Goal: Information Seeking & Learning: Find specific fact

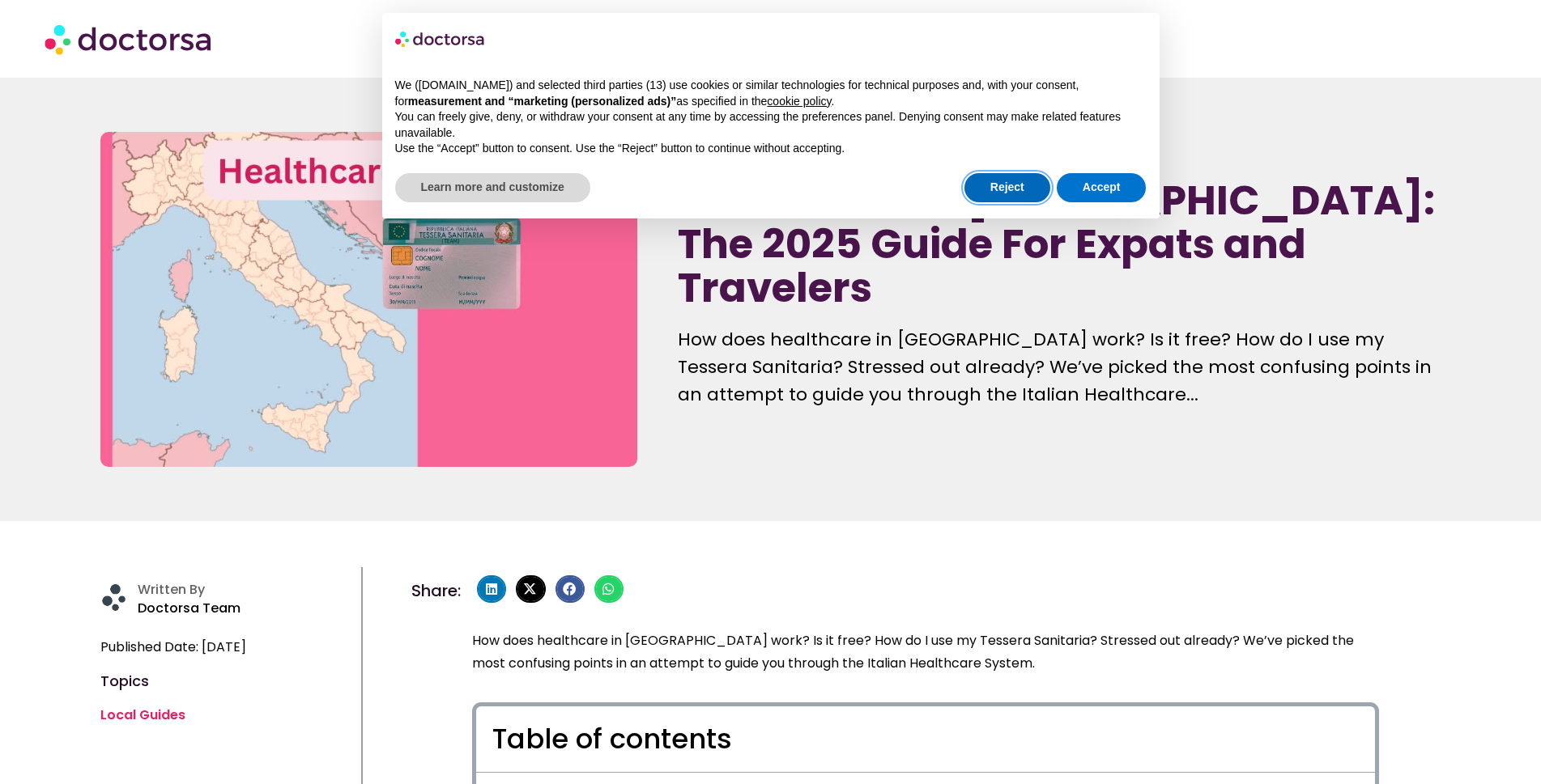
click at [1008, 195] on button "Reject" at bounding box center [1007, 188] width 86 height 29
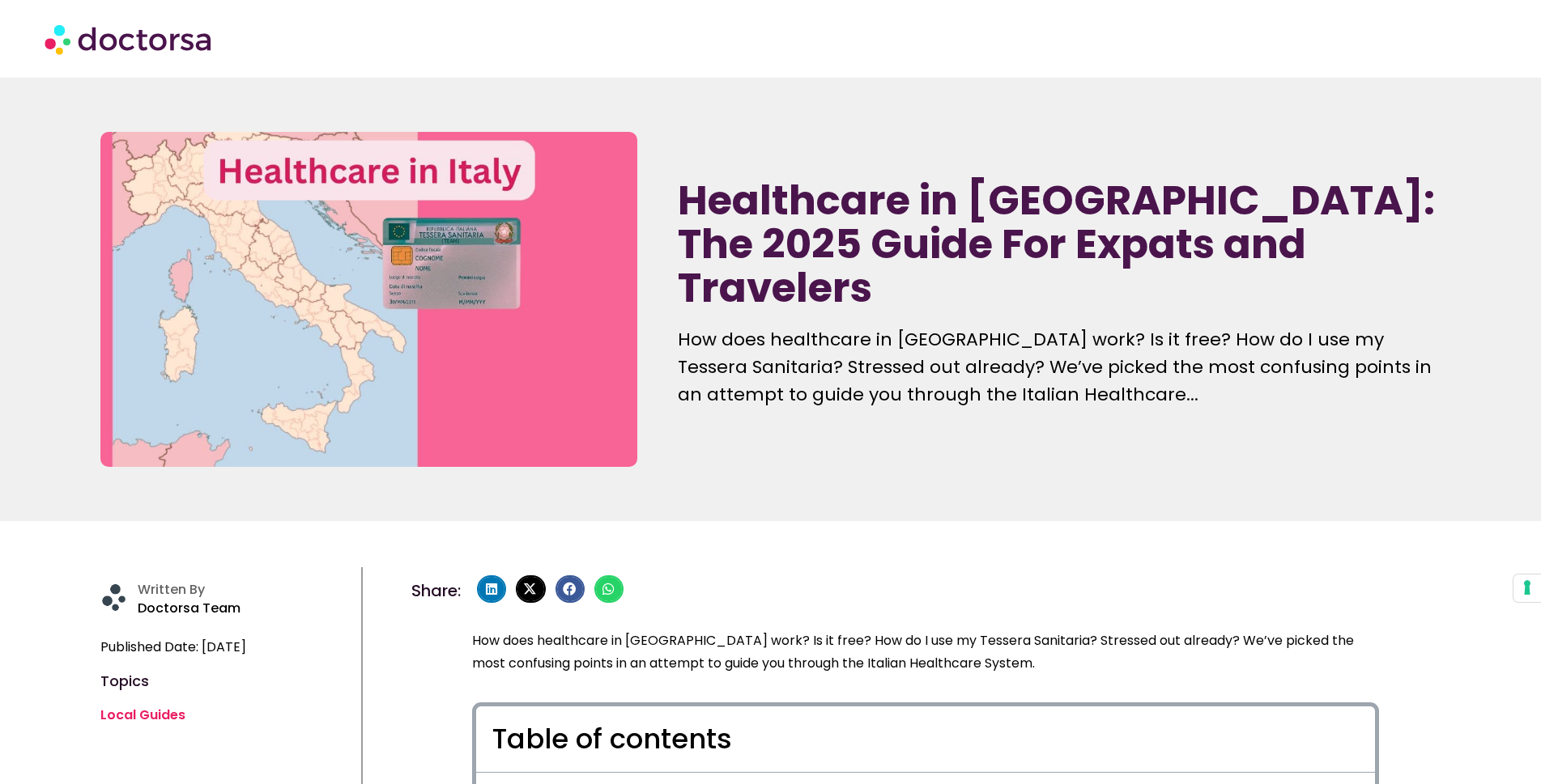
drag, startPoint x: 1008, startPoint y: 195, endPoint x: 920, endPoint y: 461, distance: 280.2
click at [920, 461] on div "Healthcare in [GEOGRAPHIC_DATA]: The 2025 Guide For Expats and Travelers How do…" at bounding box center [1059, 299] width 778 height 351
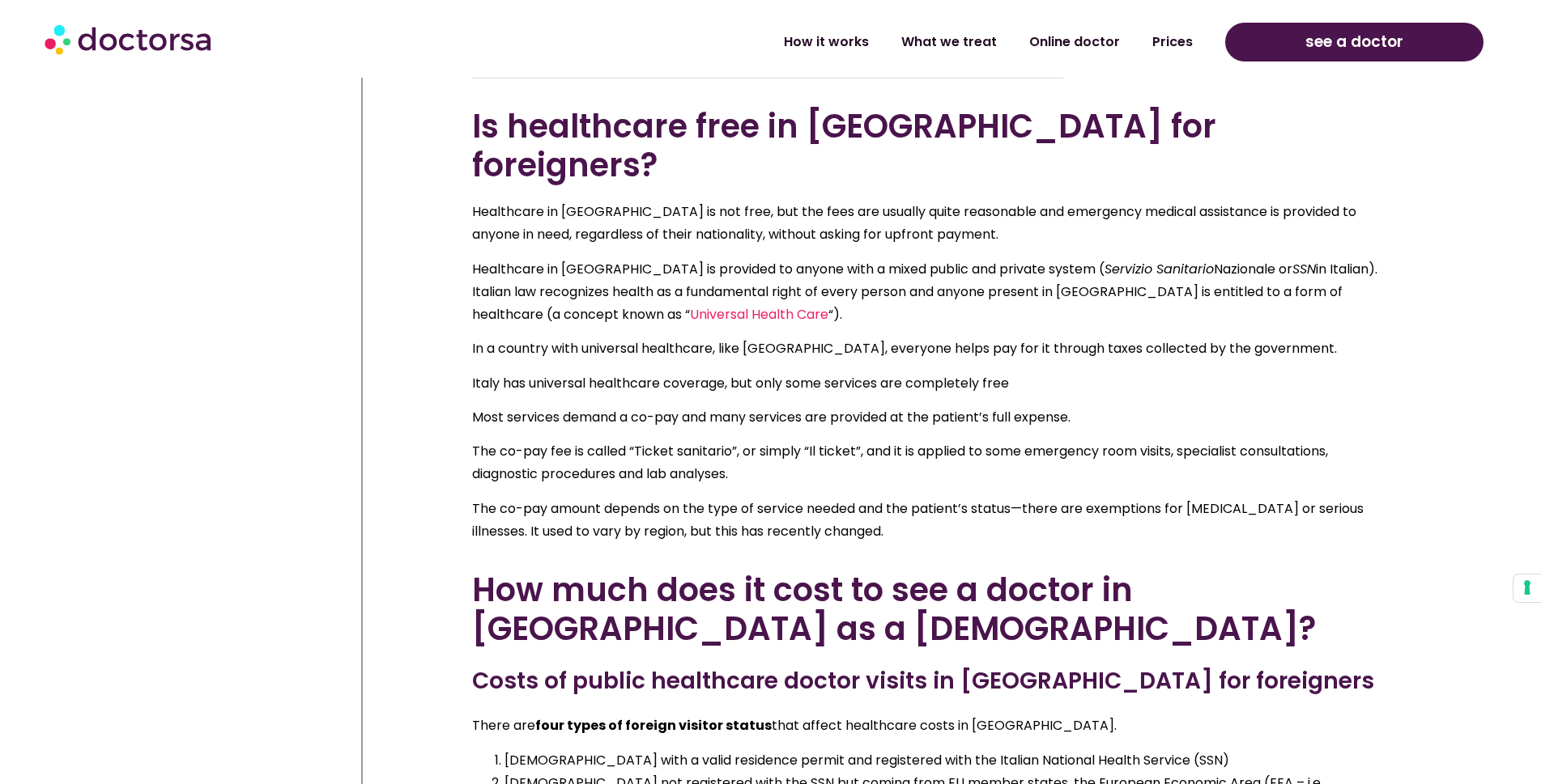
scroll to position [7931, 0]
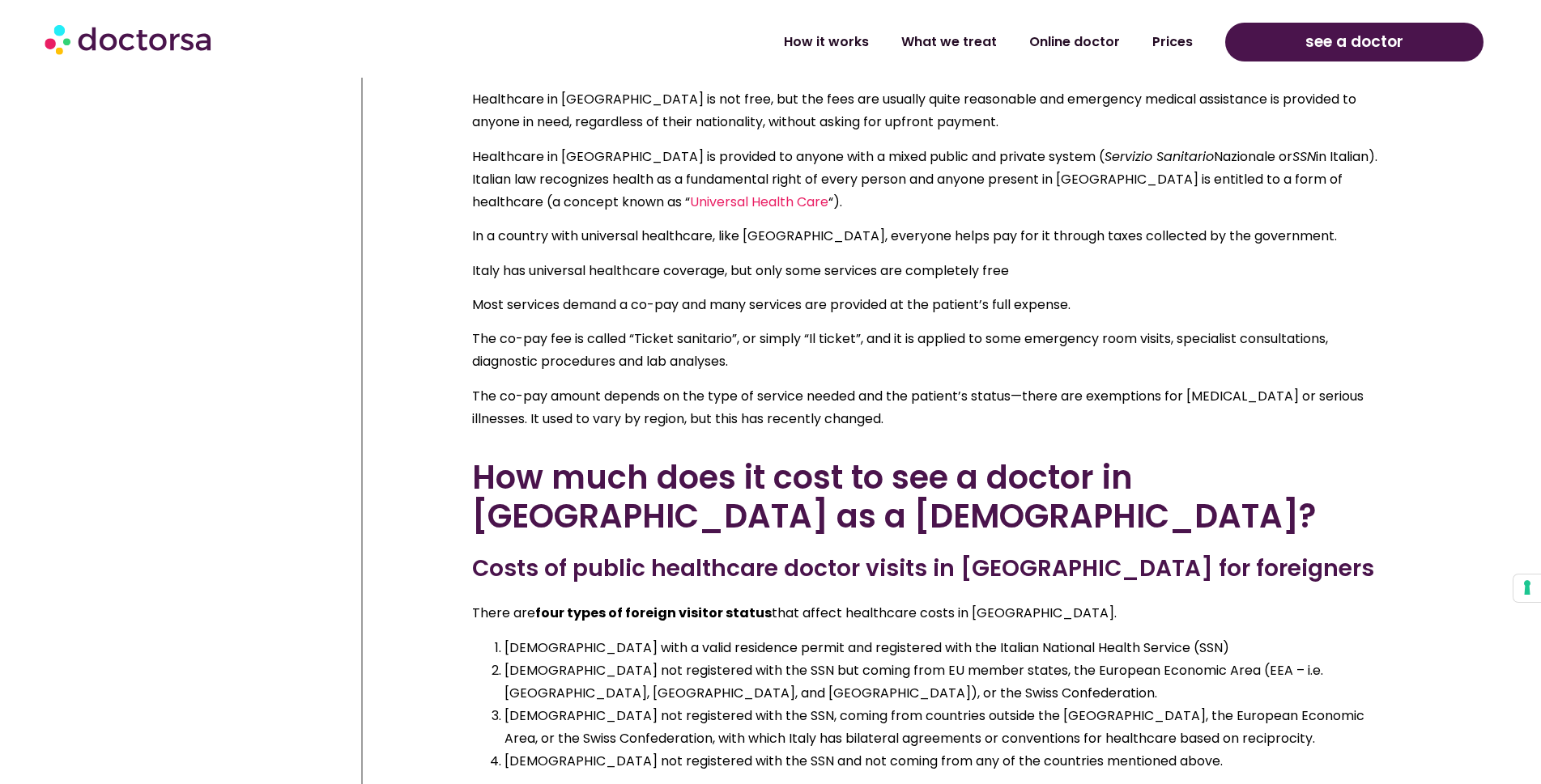
click at [475, 458] on h2 "How much does it cost to see a doctor in [GEOGRAPHIC_DATA] as a [DEMOGRAPHIC_DA…" at bounding box center [925, 497] width 907 height 78
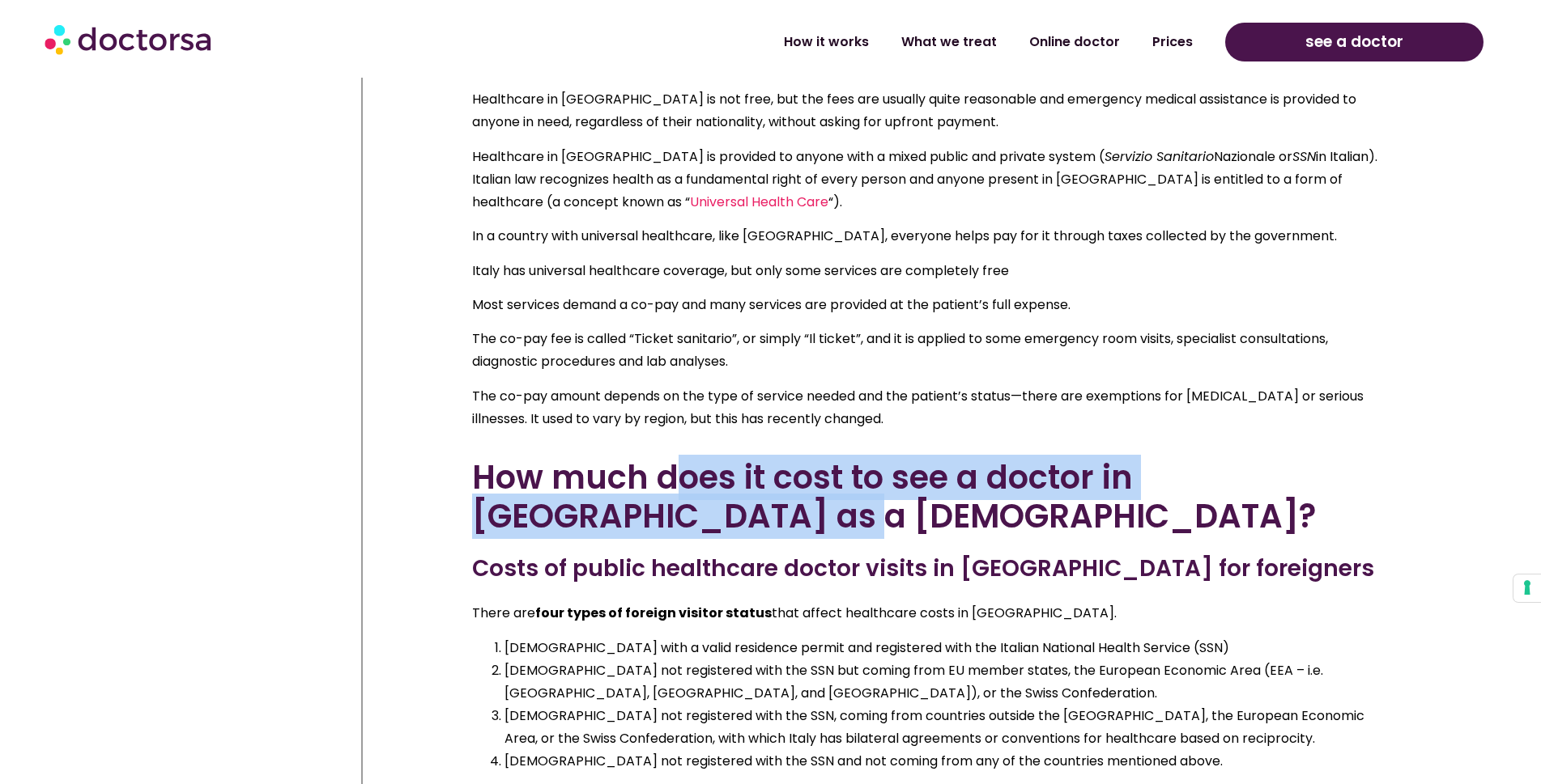
drag, startPoint x: 790, startPoint y: 461, endPoint x: 824, endPoint y: 466, distance: 34.4
click at [824, 466] on h2 "How much does it cost to see a doctor in [GEOGRAPHIC_DATA] as a [DEMOGRAPHIC_DA…" at bounding box center [925, 497] width 907 height 78
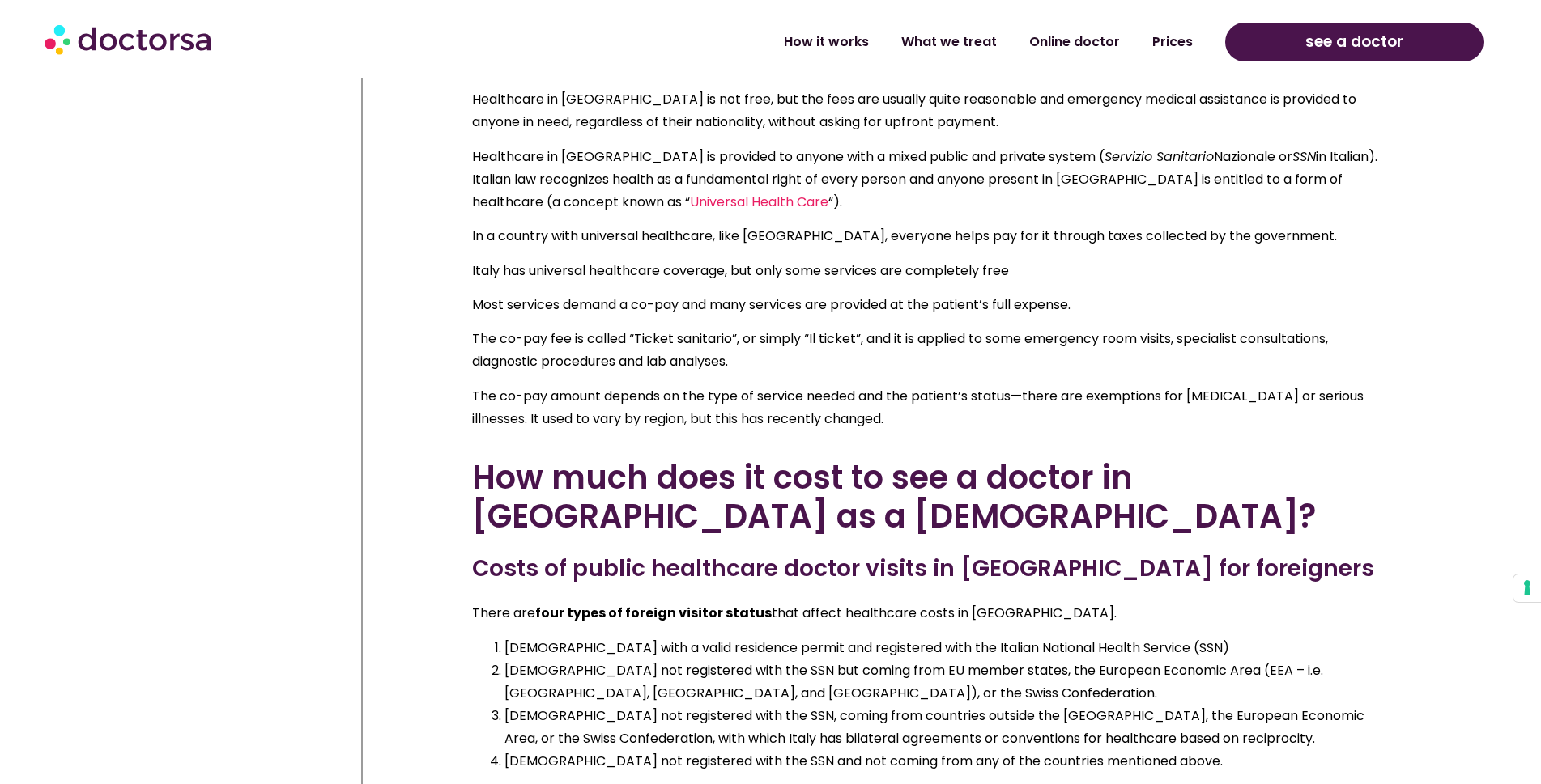
click at [526, 458] on h2 "How much does it cost to see a doctor in [GEOGRAPHIC_DATA] as a [DEMOGRAPHIC_DA…" at bounding box center [925, 497] width 907 height 78
click at [482, 458] on h2 "How much does it cost to see a doctor in [GEOGRAPHIC_DATA] as a [DEMOGRAPHIC_DA…" at bounding box center [925, 497] width 907 height 78
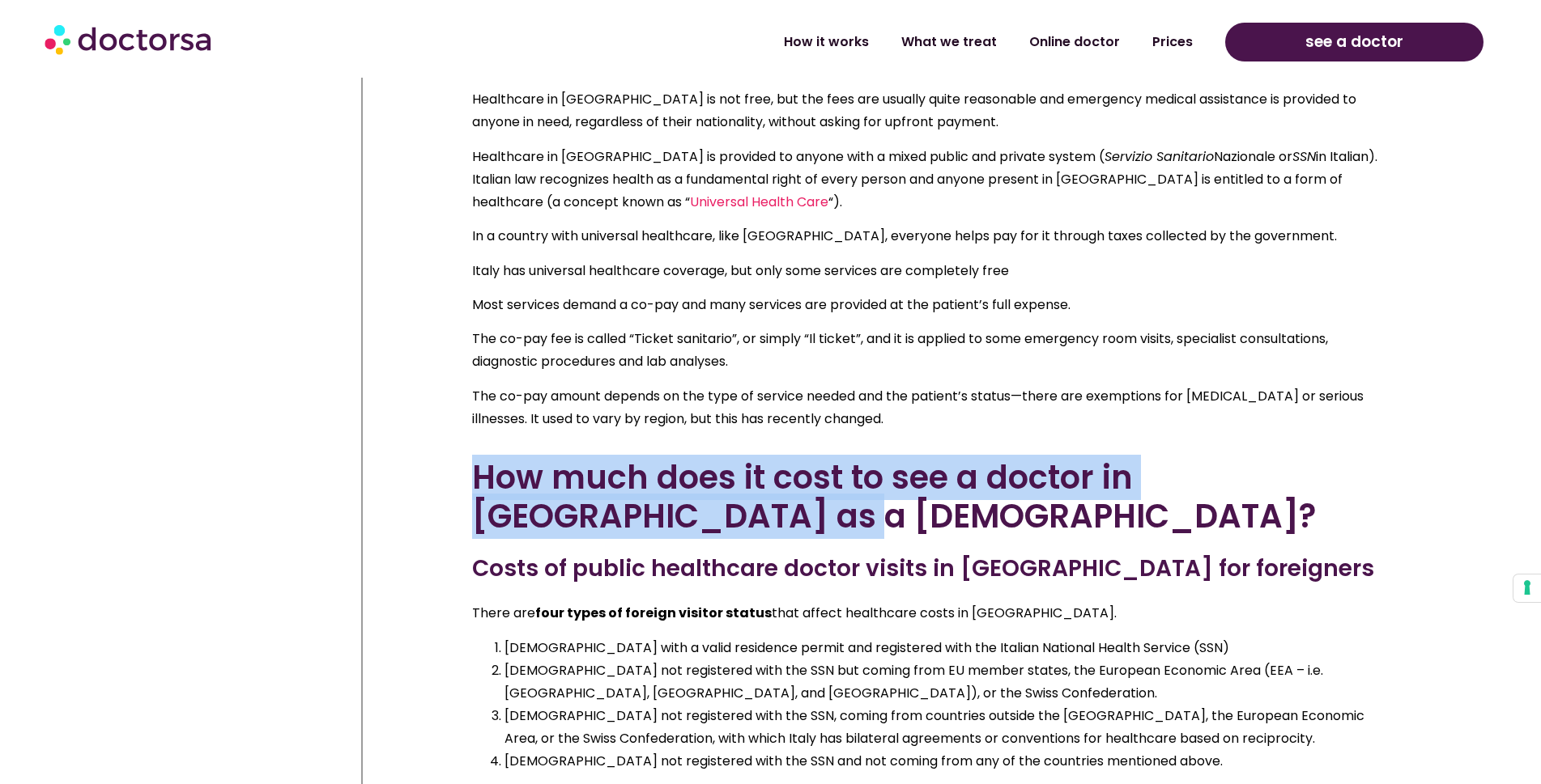
copy h2 "How much does it cost to see a doctor in [GEOGRAPHIC_DATA] as a [DEMOGRAPHIC_DA…"
